Goal: Information Seeking & Learning: Understand process/instructions

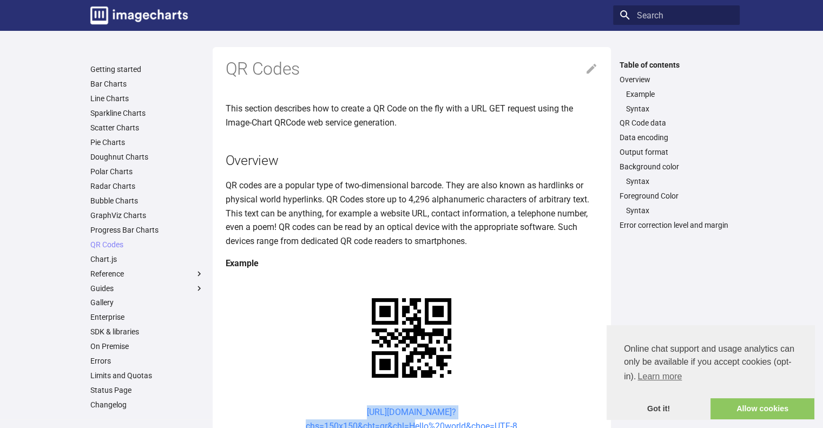
drag, startPoint x: 338, startPoint y: 304, endPoint x: 407, endPoint y: 327, distance: 73.1
click at [407, 405] on center "[URL][DOMAIN_NAME]? chs=150x150&cht=qr&chl=Hello%20world&choe=UTF-8" at bounding box center [412, 419] width 372 height 28
copy link "[URL][DOMAIN_NAME]? chs=150x150&cht=qr&chl="
click at [388, 407] on link "[URL][DOMAIN_NAME]? chs=150x150&cht=qr&chl=Hello%20world&choe=UTF-8" at bounding box center [412, 419] width 212 height 24
click at [378, 229] on p "QR codes are a popular type of two-dimensional barcode. They are also known as …" at bounding box center [412, 213] width 372 height 69
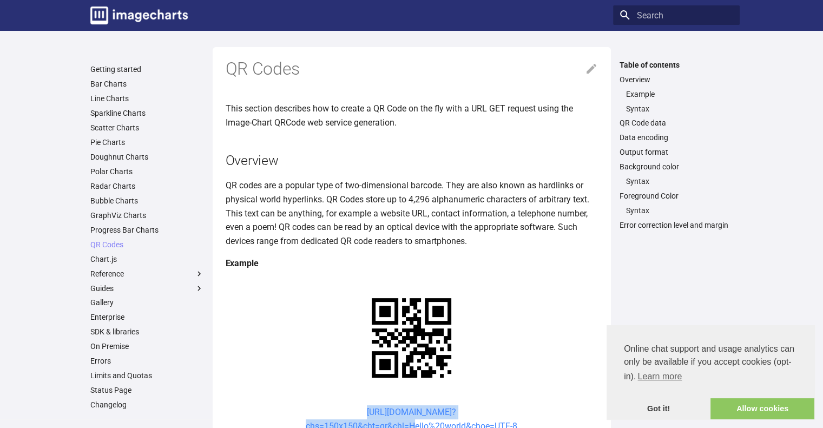
drag, startPoint x: 340, startPoint y: 307, endPoint x: 409, endPoint y: 326, distance: 71.7
click at [409, 405] on center "https://image-charts.com/chart? chs=150x150&cht=qr&chl=Hello%20world&choe=UTF-8" at bounding box center [412, 419] width 372 height 28
copy link "https://image-charts.com/chart? chs=150x150&cht=qr&chl="
